Goal: Task Accomplishment & Management: Manage account settings

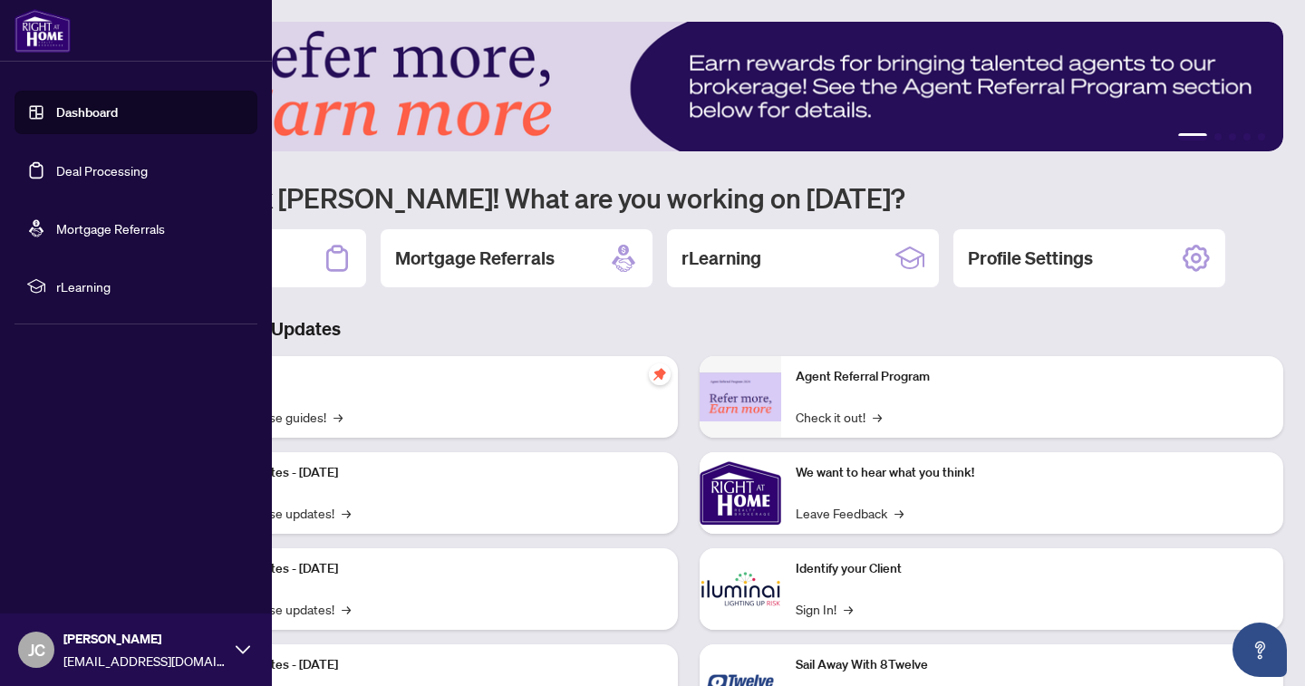
click at [71, 170] on link "Deal Processing" at bounding box center [102, 170] width 92 height 16
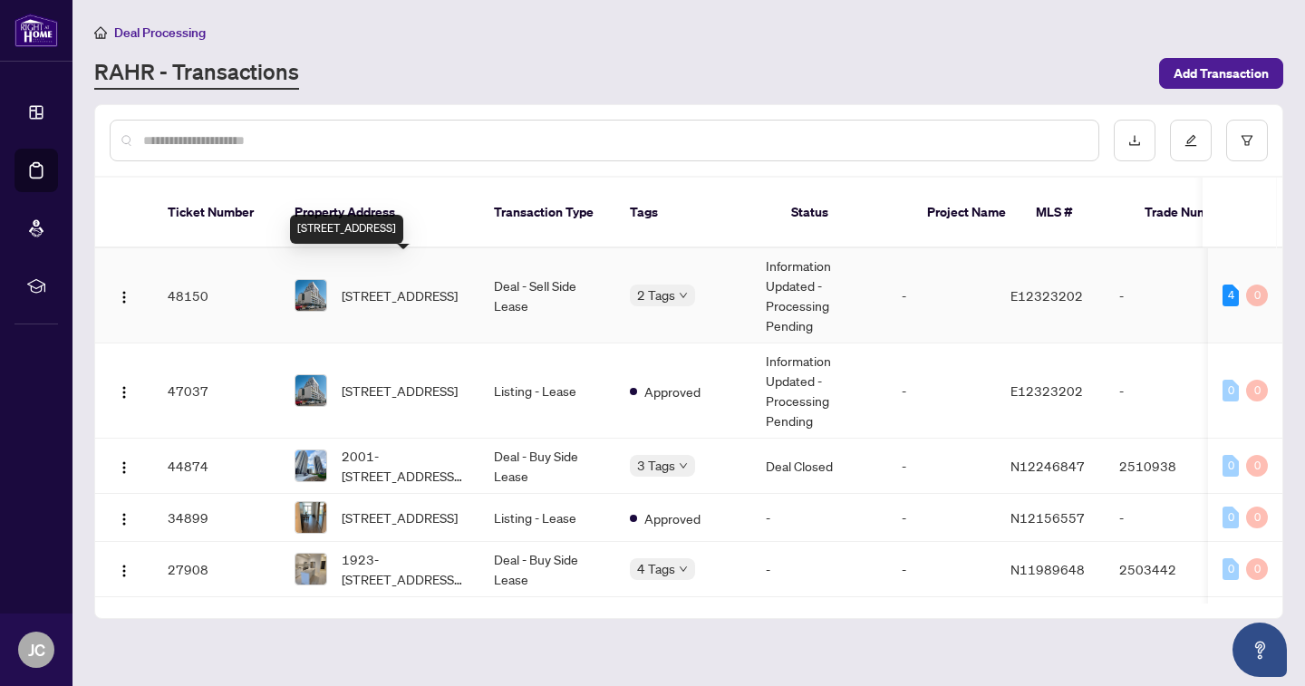
click at [458, 289] on span "[STREET_ADDRESS]" at bounding box center [400, 296] width 116 height 20
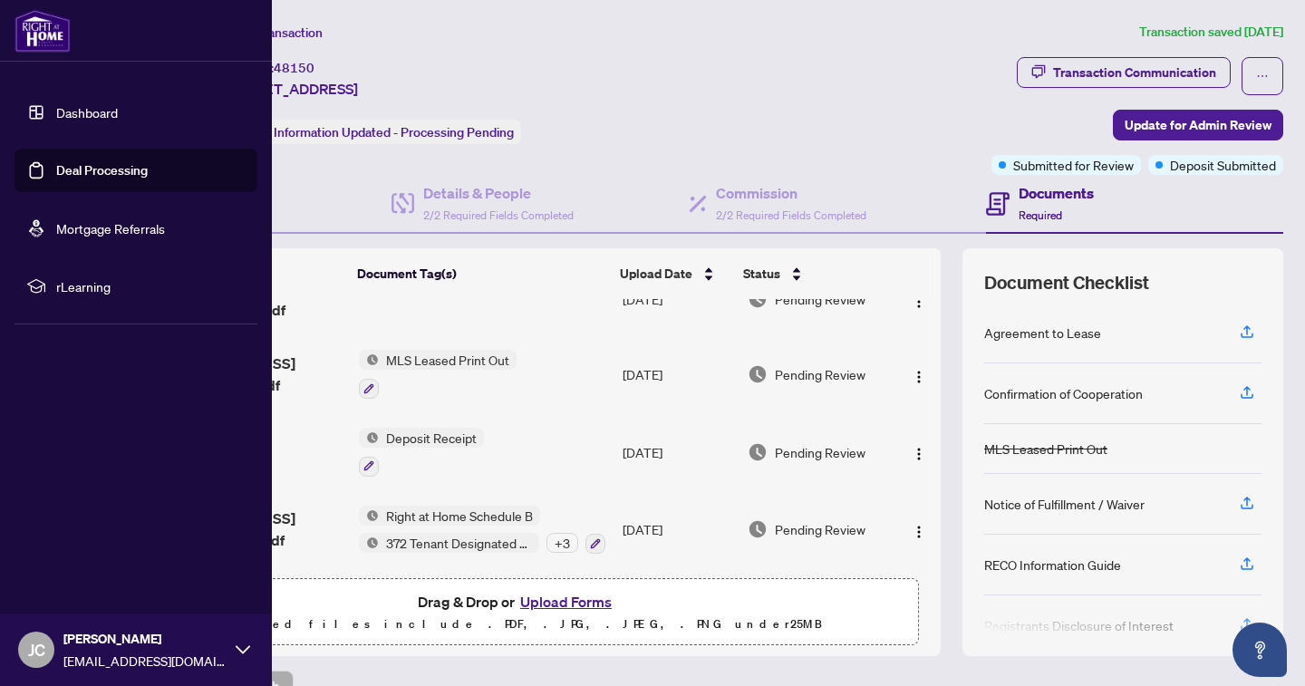
click at [56, 178] on link "Deal Processing" at bounding box center [102, 170] width 92 height 16
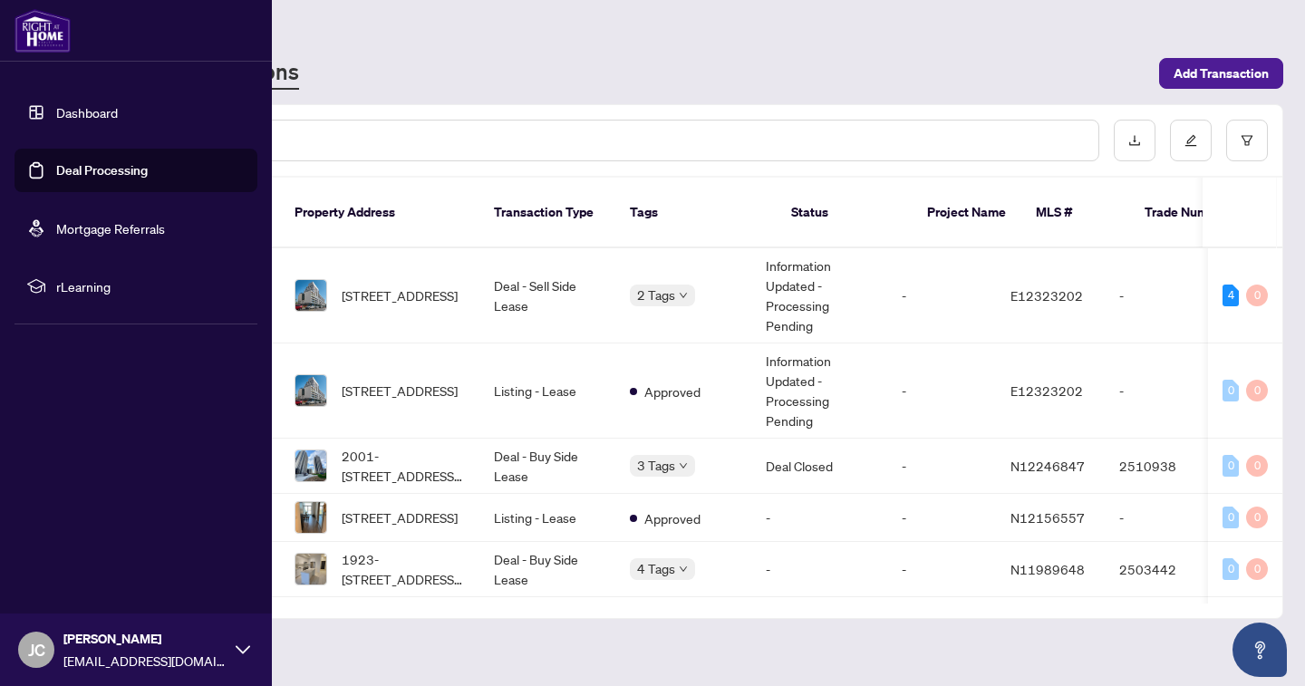
click at [38, 647] on span "JC" at bounding box center [36, 649] width 17 height 25
click at [60, 543] on span "Logout" at bounding box center [73, 542] width 41 height 29
